Goal: Navigation & Orientation: Find specific page/section

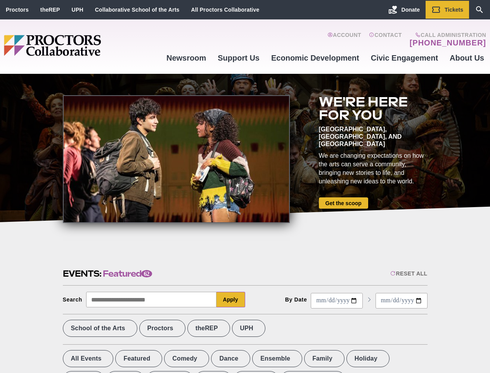
click at [245, 186] on div at bounding box center [176, 159] width 227 height 128
click at [408, 273] on div "Reset All" at bounding box center [408, 273] width 37 height 6
click at [231, 299] on button "Apply" at bounding box center [231, 299] width 29 height 16
